Goal: Information Seeking & Learning: Learn about a topic

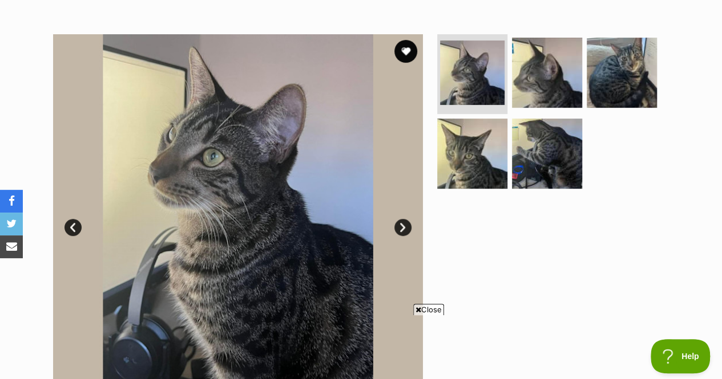
click at [440, 309] on span "Close" at bounding box center [428, 309] width 31 height 11
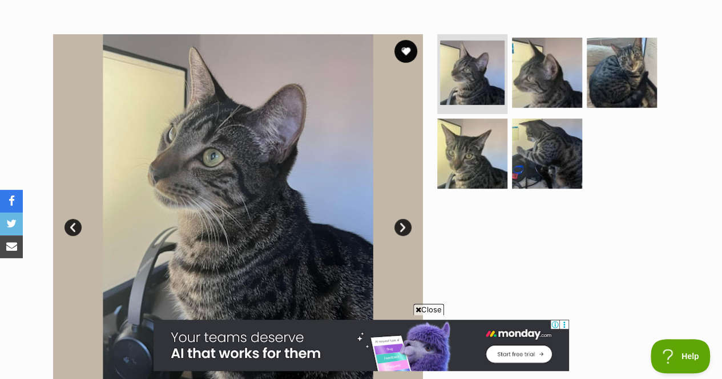
click at [473, 137] on img at bounding box center [472, 154] width 70 height 70
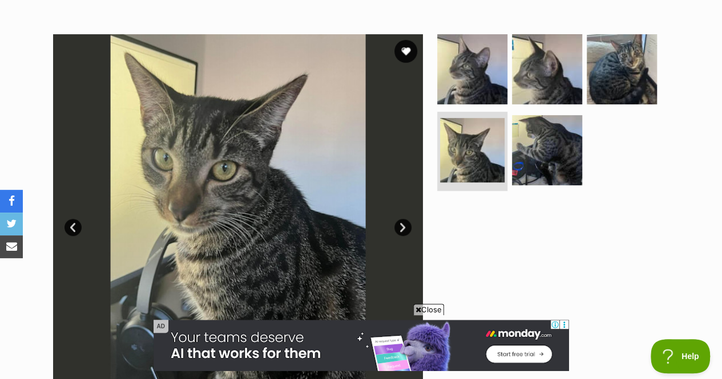
click at [533, 128] on img at bounding box center [547, 150] width 70 height 70
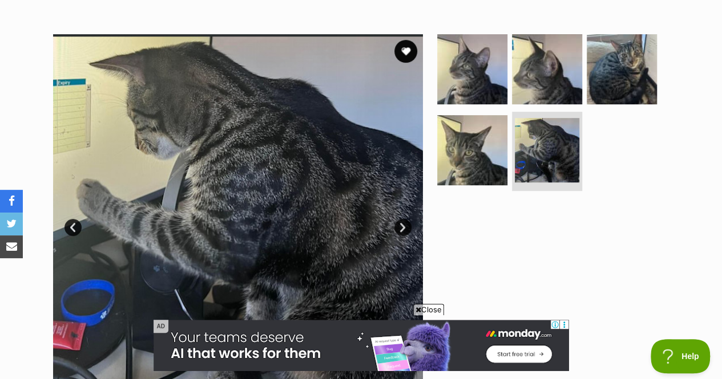
click at [556, 58] on img at bounding box center [547, 69] width 70 height 70
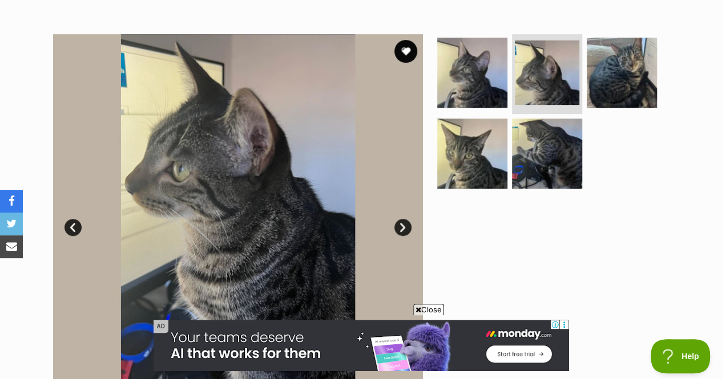
click at [594, 59] on img at bounding box center [621, 73] width 70 height 70
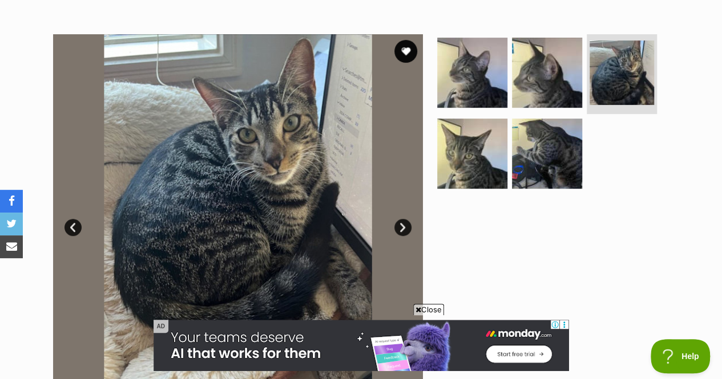
click at [491, 52] on img at bounding box center [472, 73] width 70 height 70
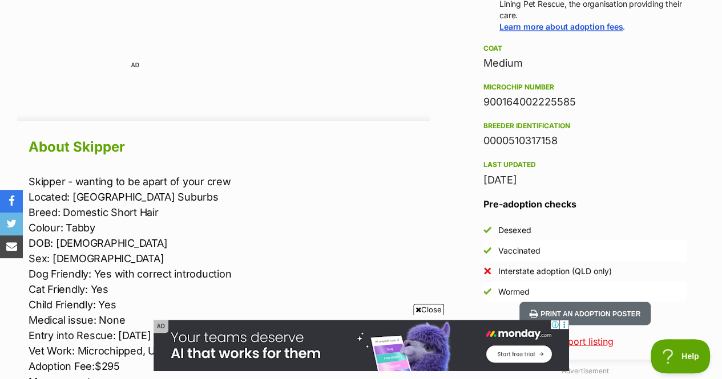
scroll to position [929, 0]
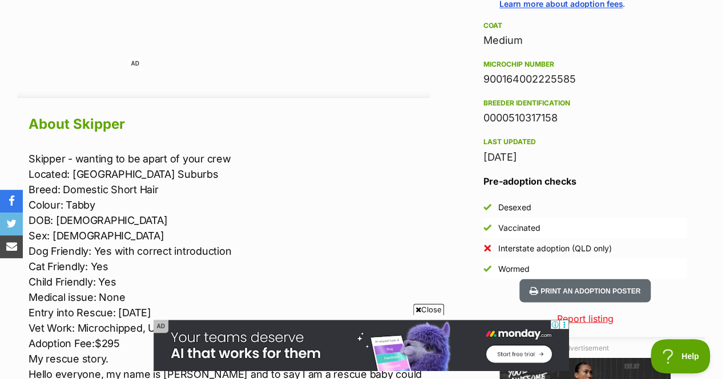
click at [423, 305] on span "Close" at bounding box center [428, 309] width 31 height 11
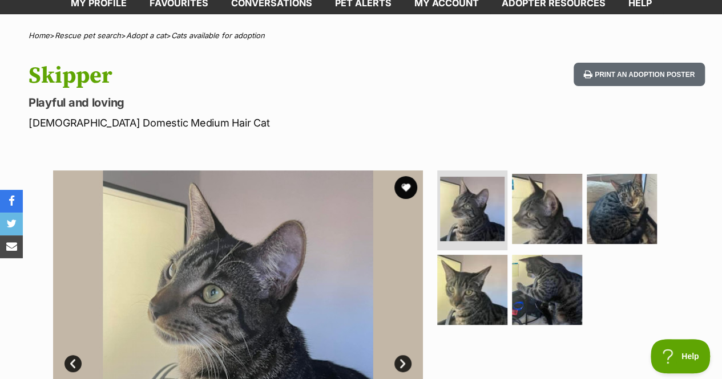
scroll to position [89, 0]
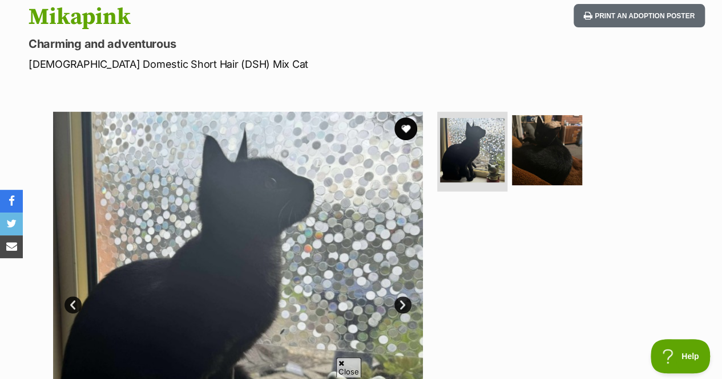
click at [543, 134] on img at bounding box center [547, 150] width 70 height 70
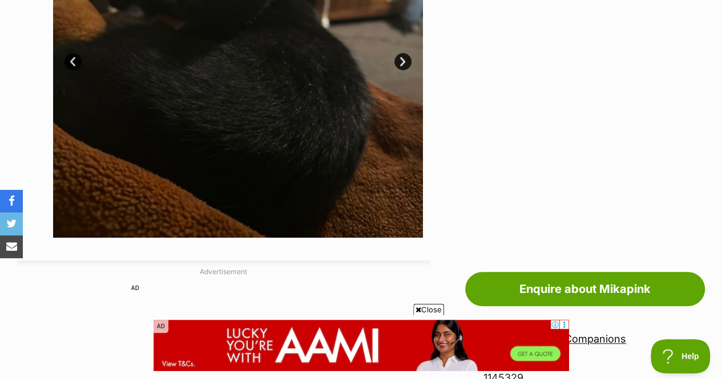
scroll to position [407, 0]
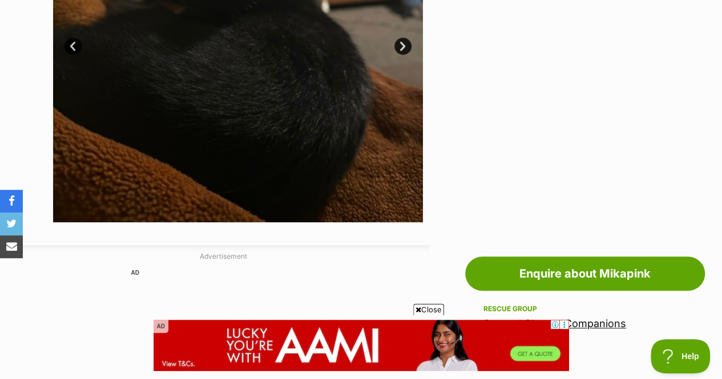
click at [440, 306] on span "Close" at bounding box center [428, 309] width 31 height 11
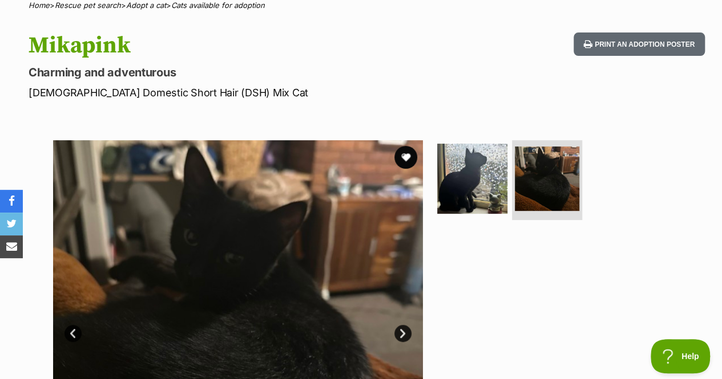
scroll to position [119, 0]
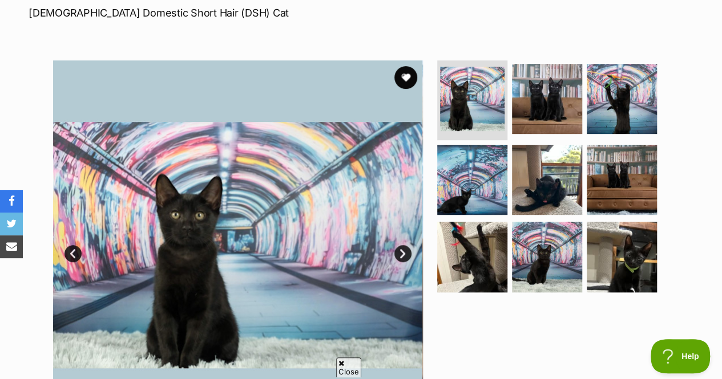
click at [521, 168] on img at bounding box center [547, 180] width 70 height 70
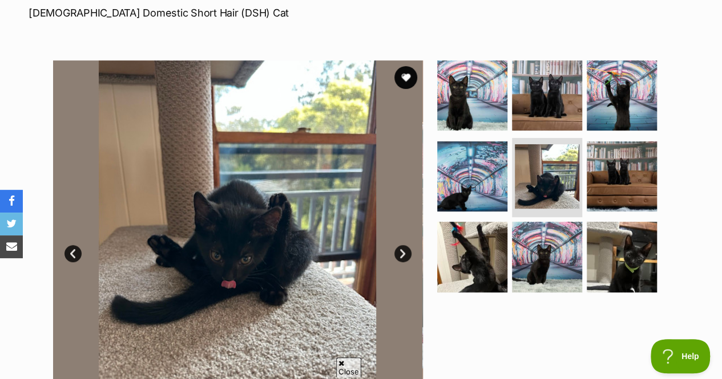
click at [634, 222] on img at bounding box center [621, 257] width 70 height 70
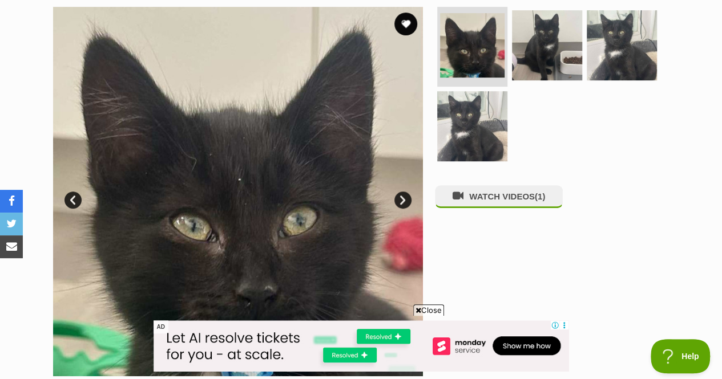
scroll to position [299, 0]
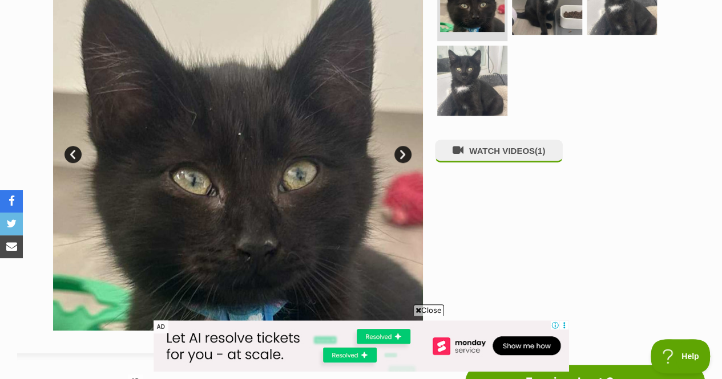
click at [500, 46] on img at bounding box center [472, 81] width 70 height 70
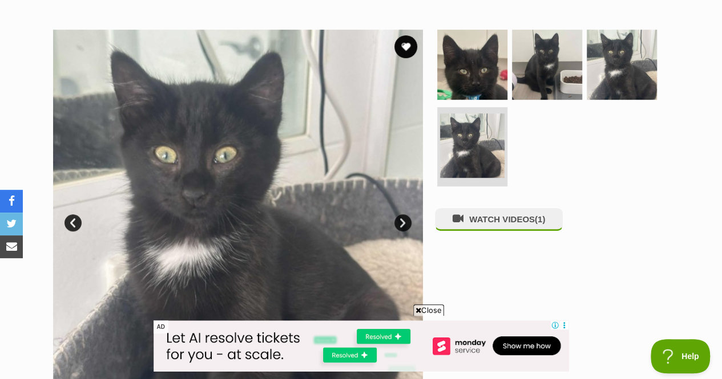
scroll to position [231, 0]
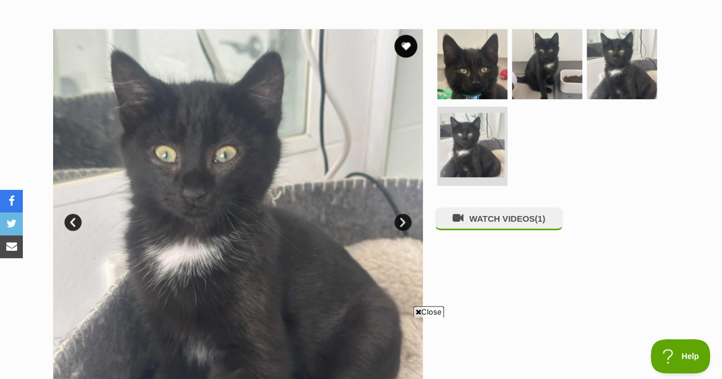
click at [427, 314] on span "Close" at bounding box center [428, 311] width 31 height 11
click at [614, 42] on img at bounding box center [621, 64] width 70 height 70
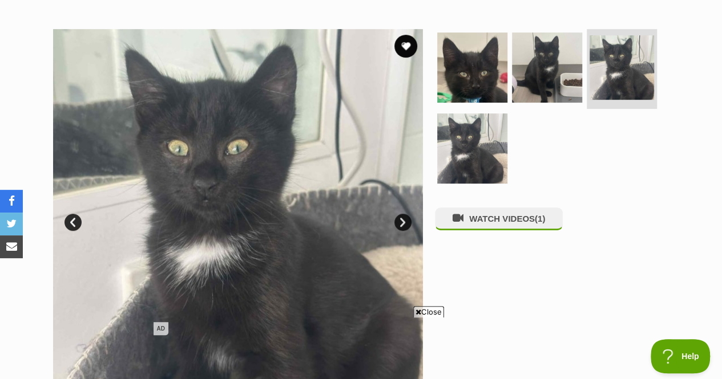
click at [552, 45] on img at bounding box center [547, 68] width 70 height 70
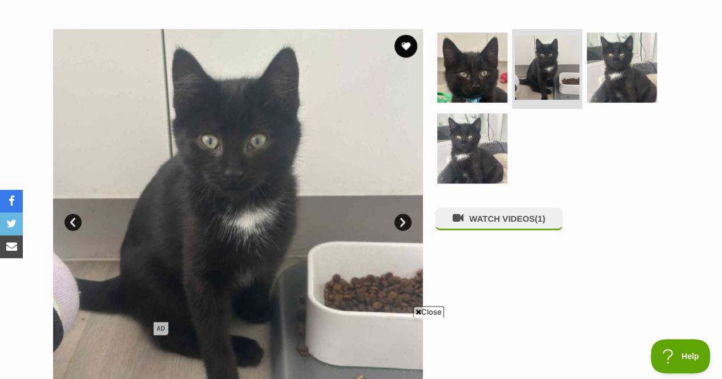
click at [485, 54] on img at bounding box center [472, 68] width 70 height 70
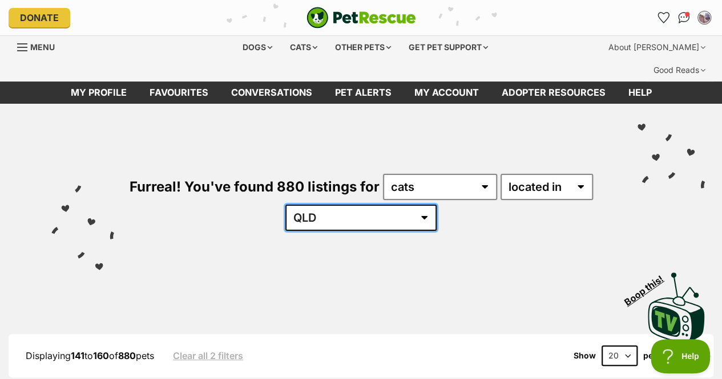
click at [383, 205] on select "Australia ACT NSW NT QLD SA TAS VIC WA" at bounding box center [360, 218] width 151 height 26
click at [320, 205] on select "Australia ACT NSW NT QLD SA TAS VIC WA" at bounding box center [360, 218] width 151 height 26
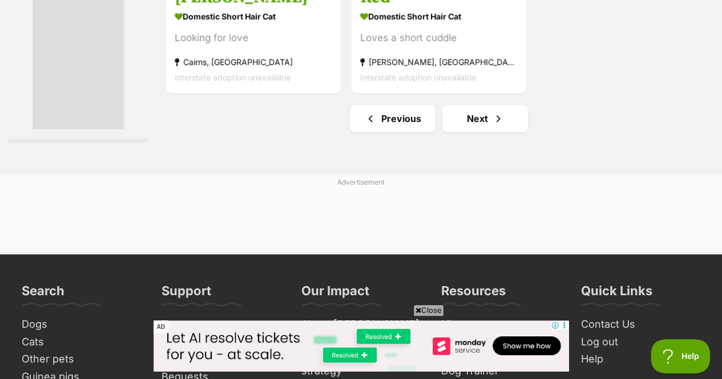
scroll to position [2721, 0]
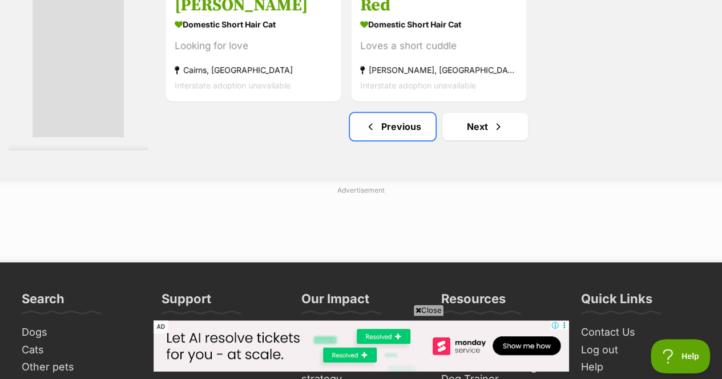
click at [384, 113] on link "Previous" at bounding box center [393, 126] width 86 height 27
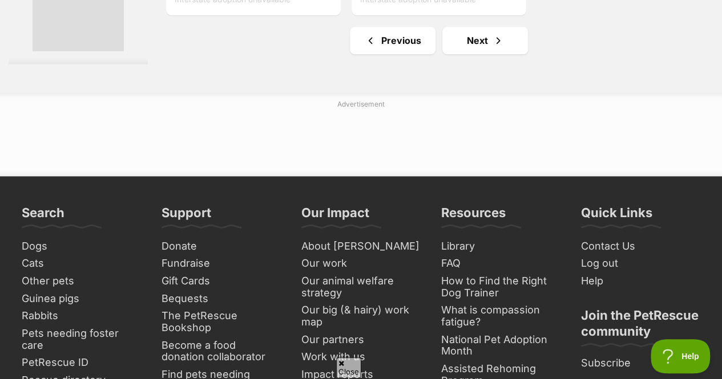
scroll to position [2754, 0]
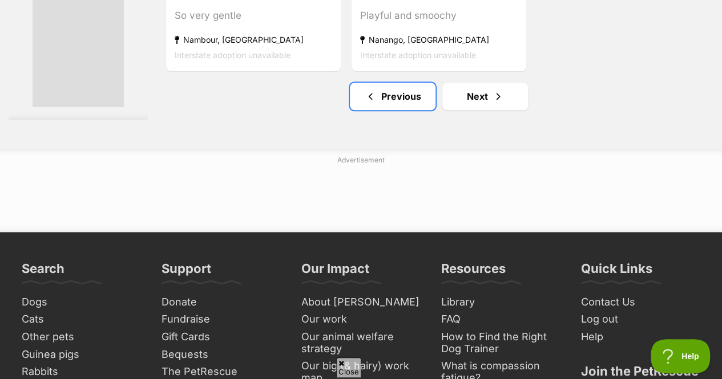
click at [388, 83] on link "Previous" at bounding box center [393, 96] width 86 height 27
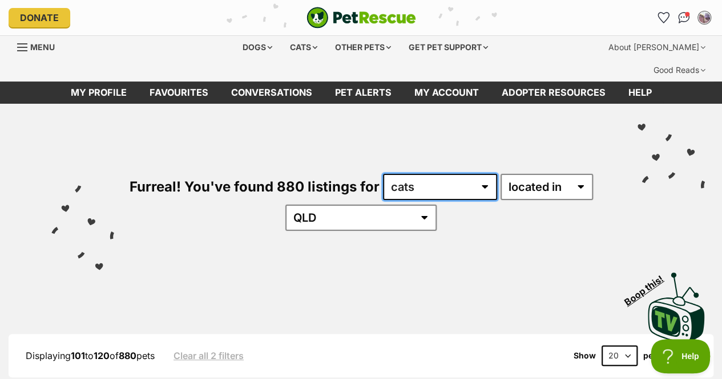
click at [488, 174] on select "any type of pet cats dogs other pets" at bounding box center [440, 187] width 114 height 26
select select "Dogs"
click at [383, 174] on select "any type of pet cats dogs other pets" at bounding box center [440, 187] width 114 height 26
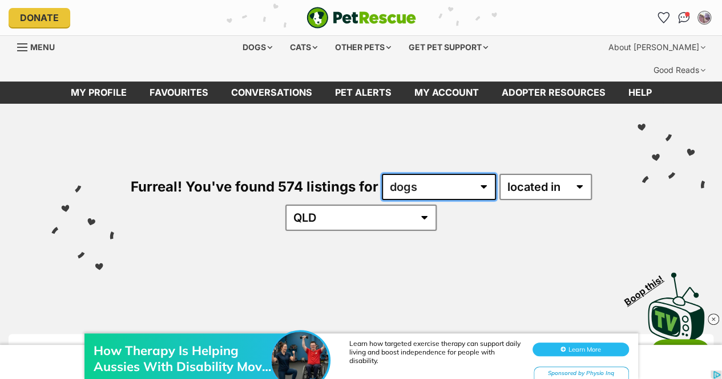
click at [455, 174] on select "any type of pet cats dogs other pets" at bounding box center [439, 187] width 114 height 26
select select "Cats"
click at [382, 174] on select "any type of pet cats dogs other pets" at bounding box center [439, 187] width 114 height 26
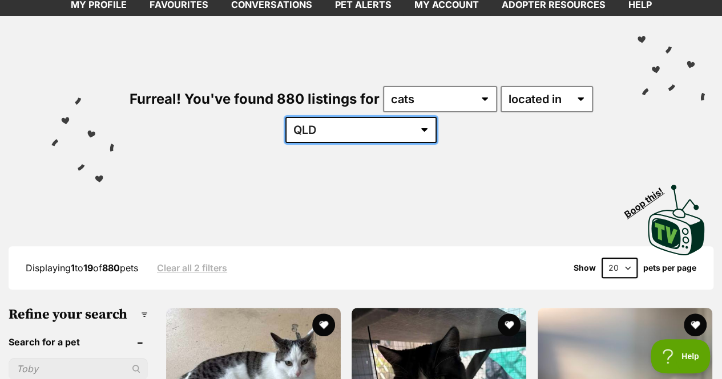
click at [359, 117] on select "[GEOGRAPHIC_DATA] [GEOGRAPHIC_DATA] [GEOGRAPHIC_DATA] [GEOGRAPHIC_DATA] [GEOGRA…" at bounding box center [360, 130] width 151 height 26
